Goal: Information Seeking & Learning: Learn about a topic

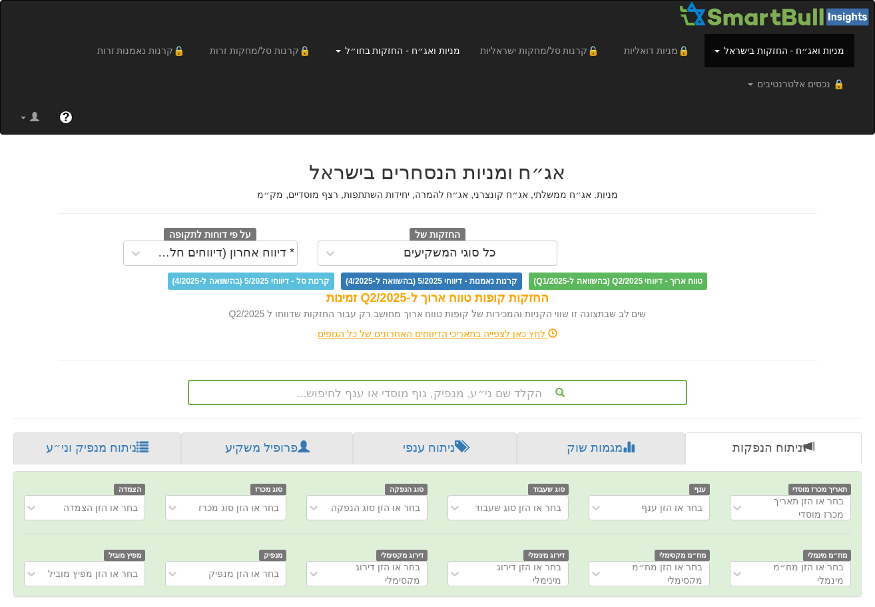
click at [430, 54] on link "מניות ואג״ח - החזקות בחו״ל" at bounding box center [398, 50] width 145 height 33
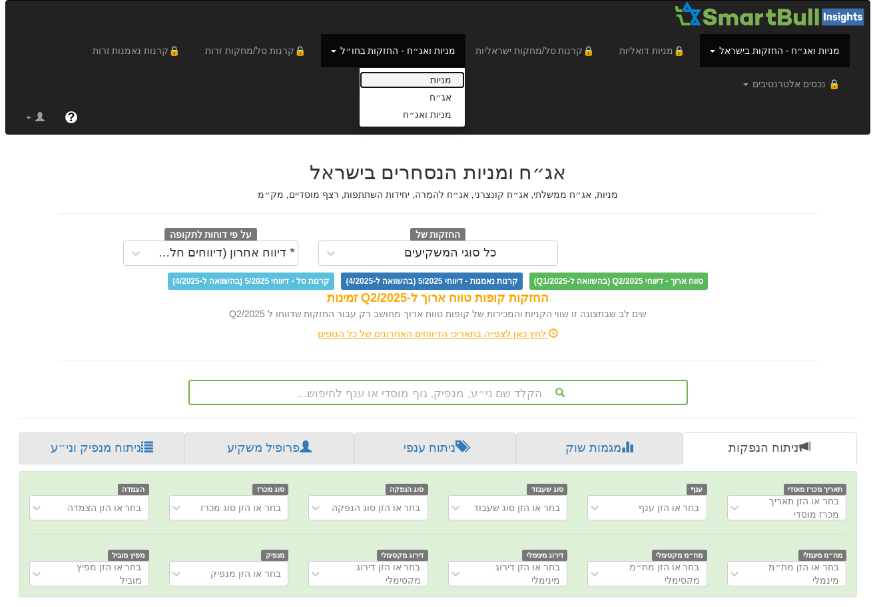
scroll to position [0, 10]
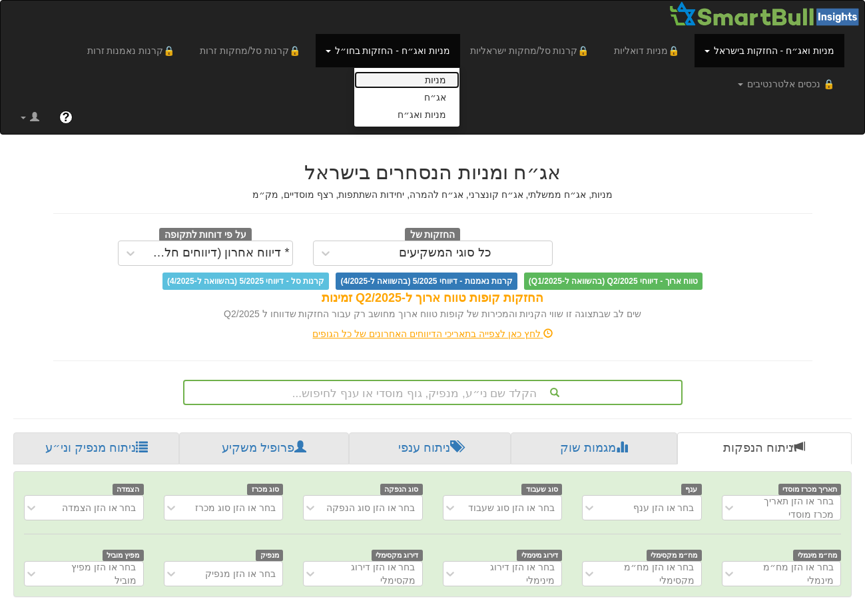
click at [460, 86] on link "מניות" at bounding box center [406, 79] width 105 height 17
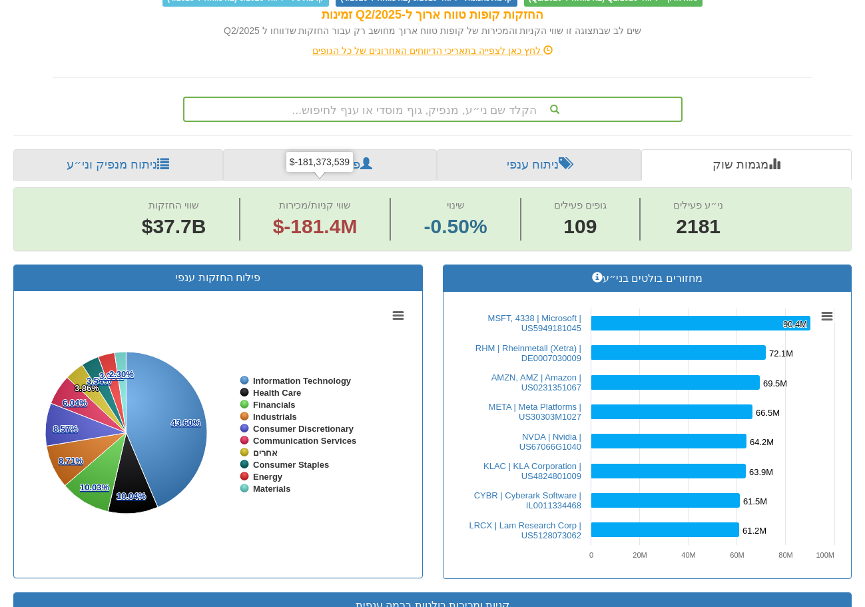
scroll to position [133, 0]
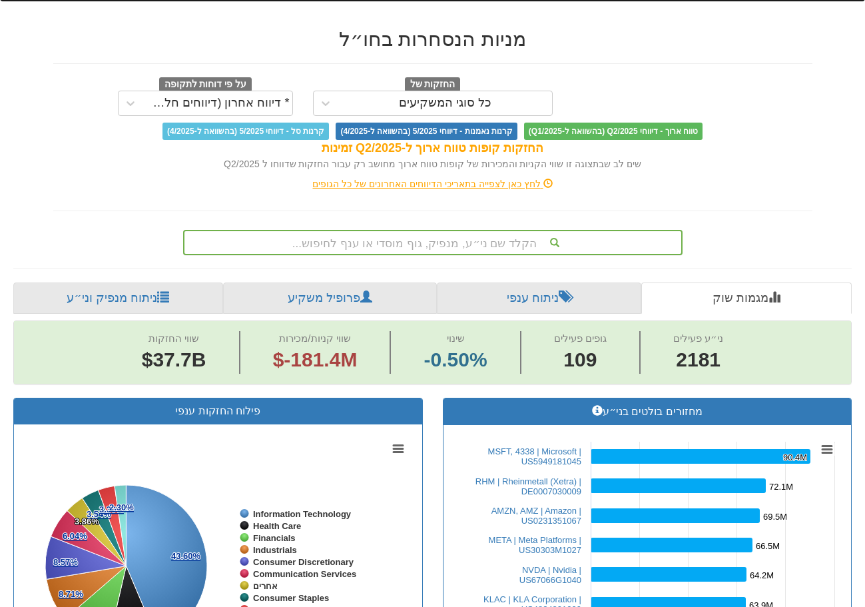
click at [417, 231] on div "הקלד שם ני״ע, מנפיק, גוף מוסדי או ענף לחיפוש..." at bounding box center [432, 242] width 497 height 23
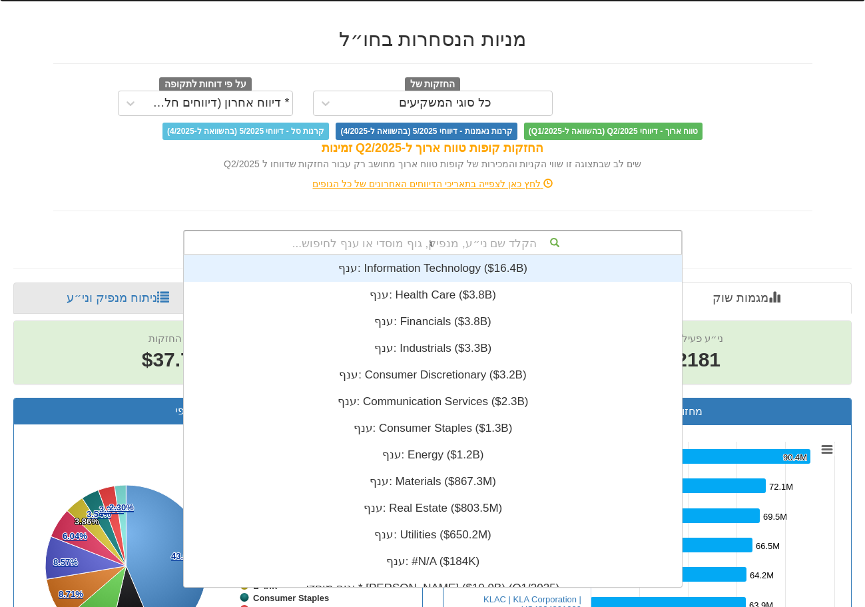
scroll to position [332, 0]
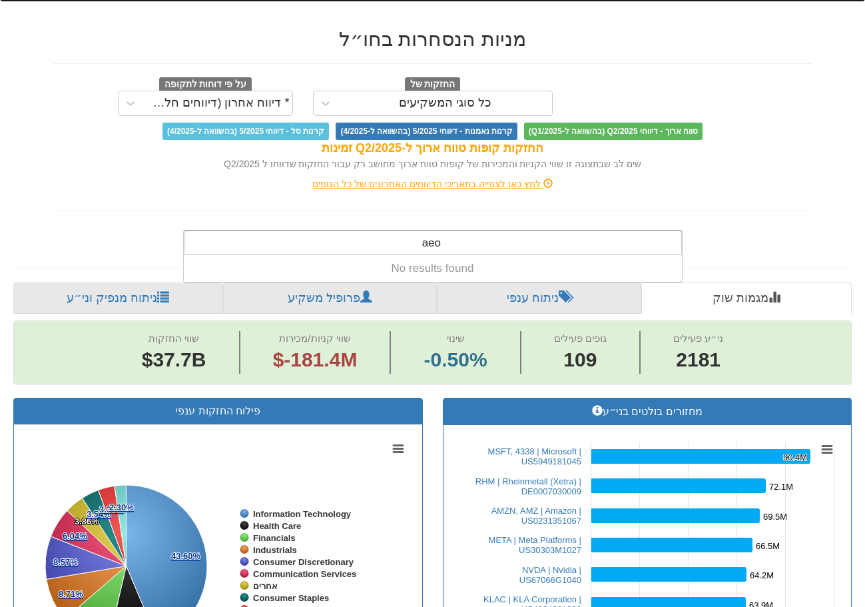
click at [470, 231] on div "aeo aeo" at bounding box center [432, 242] width 497 height 23
click at [446, 231] on div "aeo aeo" at bounding box center [430, 242] width 33 height 23
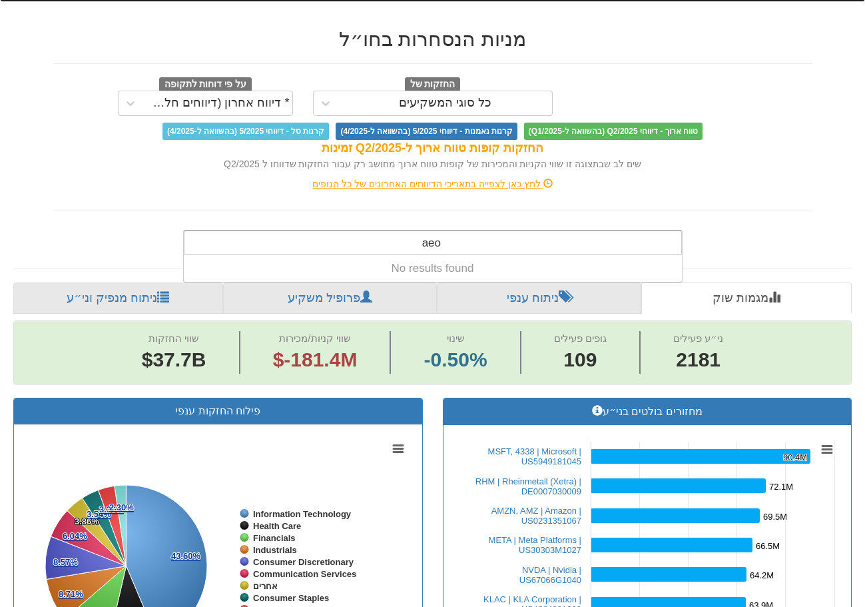
click at [446, 231] on div "aeo aeo" at bounding box center [430, 242] width 33 height 23
click at [433, 231] on input "aeo" at bounding box center [431, 244] width 20 height 27
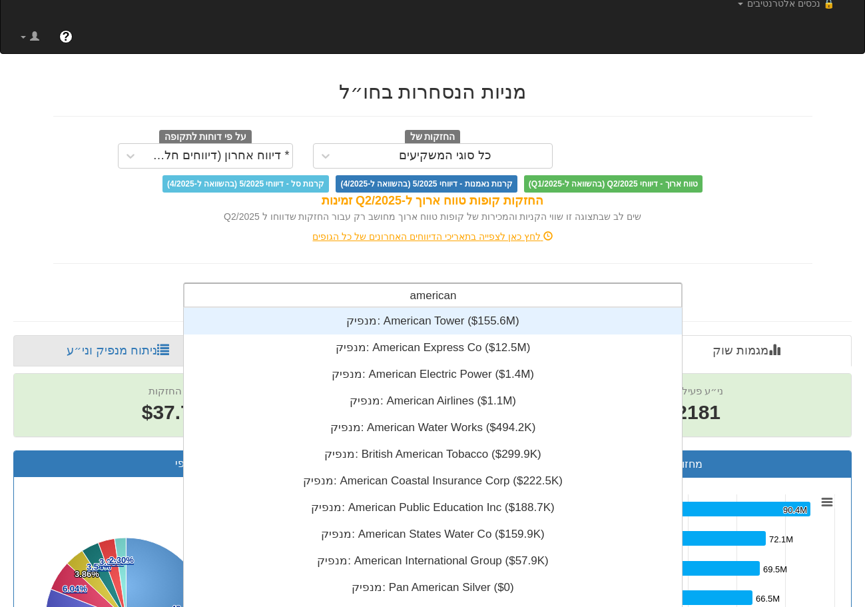
click at [441, 284] on input "american" at bounding box center [431, 297] width 51 height 27
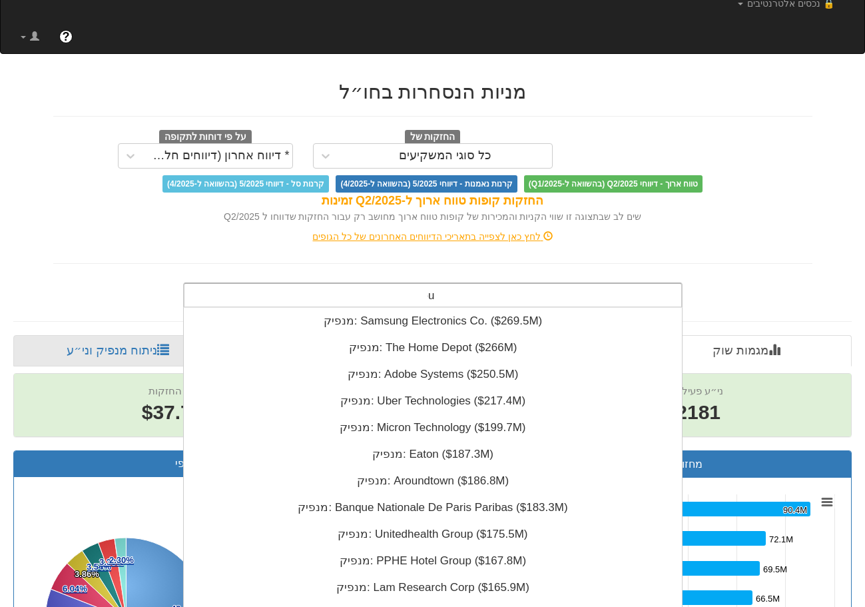
scroll to position [0, 0]
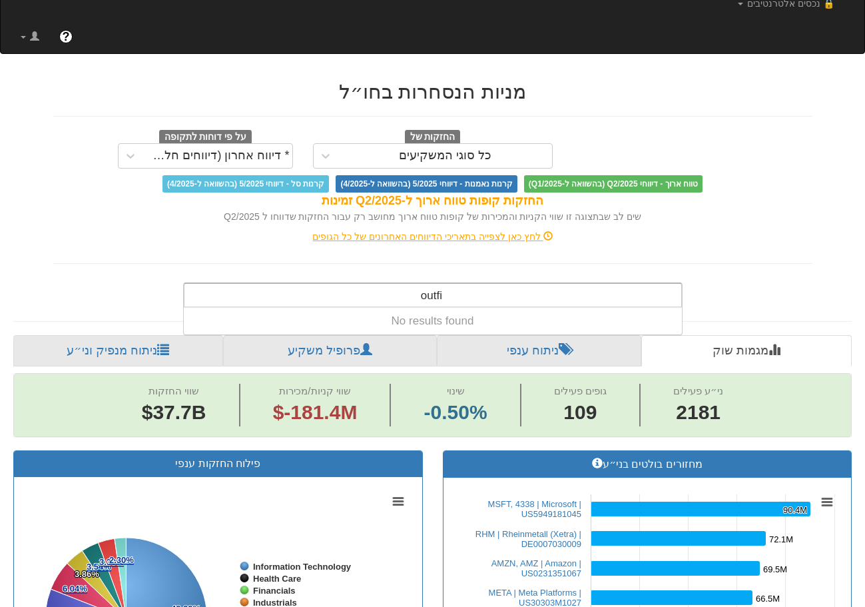
type input "outfi"
